Goal: Check status: Check status

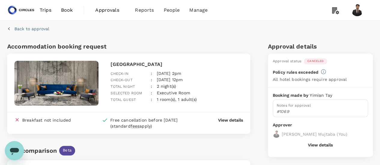
click at [308, 61] on span "Canceled" at bounding box center [314, 61] width 23 height 4
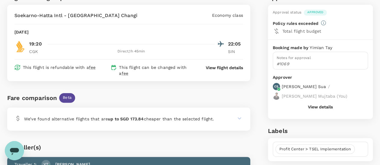
scroll to position [51, 0]
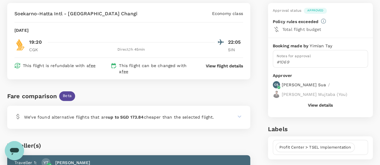
click at [327, 103] on button "View details" at bounding box center [320, 105] width 25 height 5
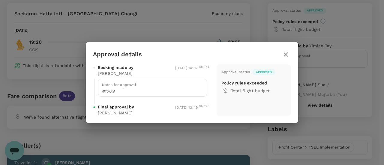
click at [289, 52] on icon "button" at bounding box center [285, 54] width 7 height 7
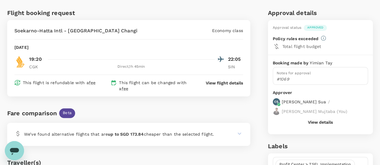
scroll to position [32, 0]
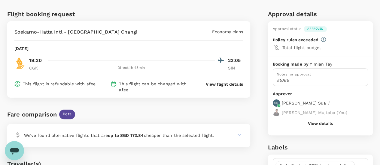
click at [308, 29] on span "Approved" at bounding box center [314, 29] width 23 height 4
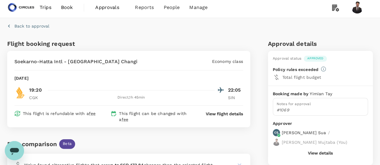
scroll to position [0, 0]
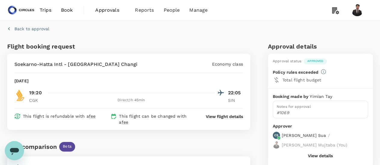
click at [116, 12] on span "Approvals" at bounding box center [110, 10] width 30 height 7
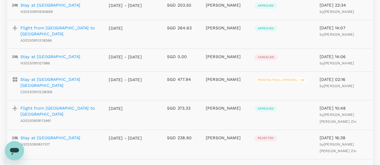
scroll to position [104, 0]
